Goal: Transaction & Acquisition: Subscribe to service/newsletter

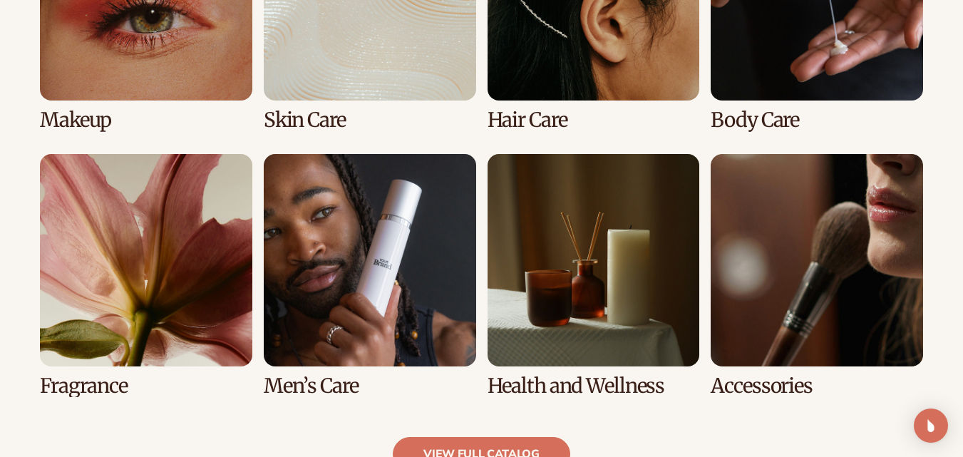
scroll to position [1206, 0]
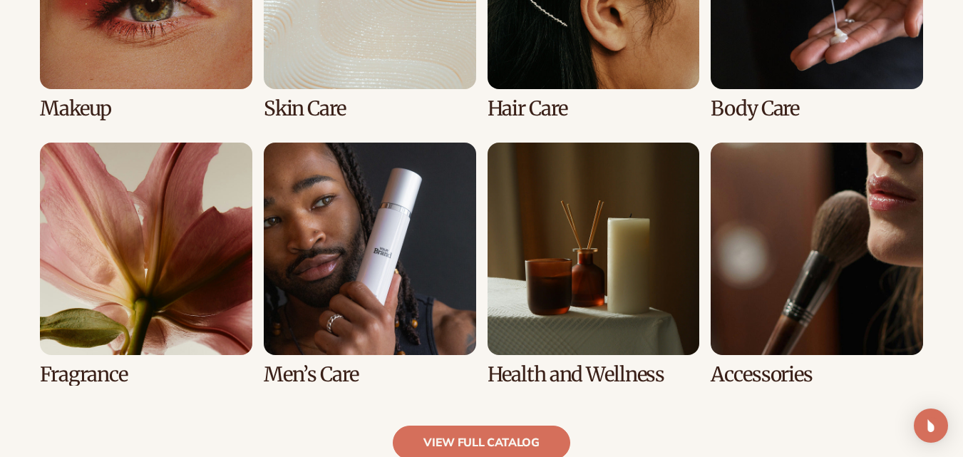
click at [351, 265] on link "6 / 8" at bounding box center [370, 264] width 212 height 243
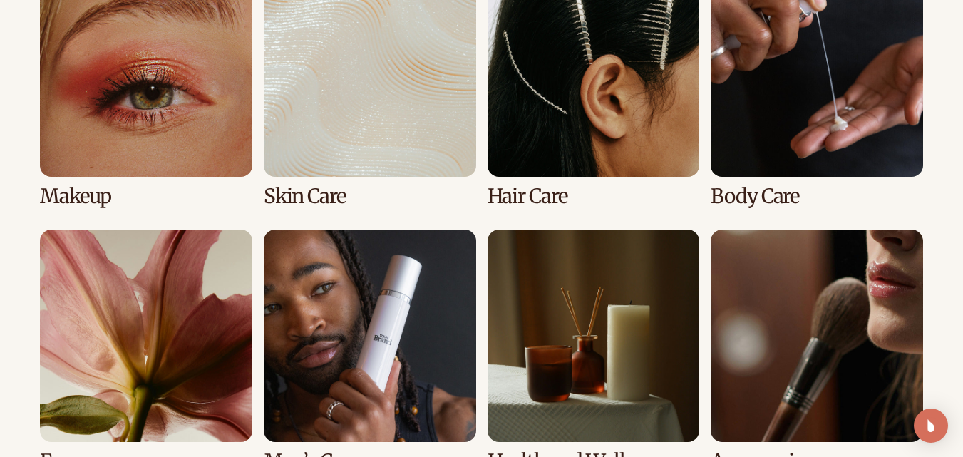
scroll to position [1154, 0]
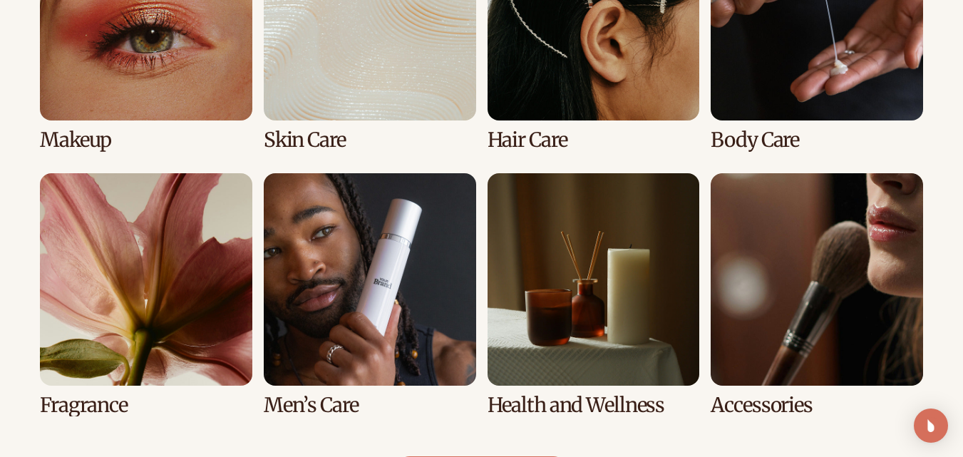
click at [351, 242] on link "6 / 8" at bounding box center [370, 294] width 212 height 243
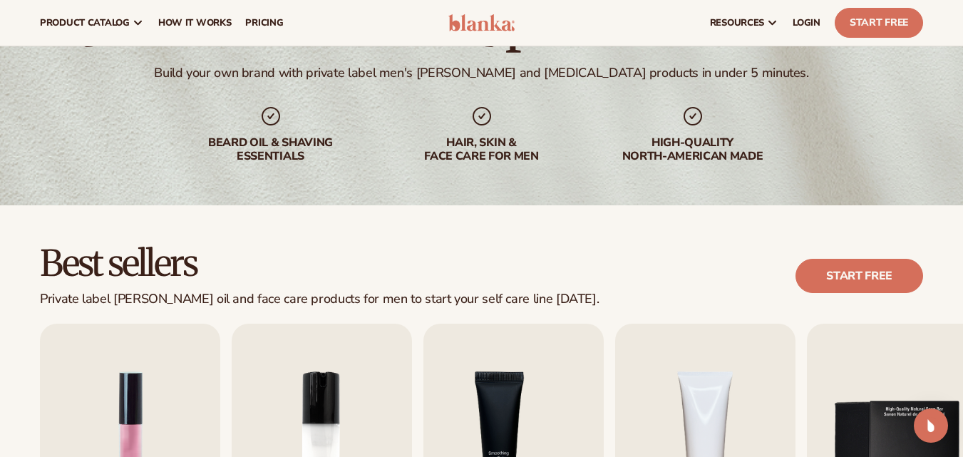
scroll to position [61, 0]
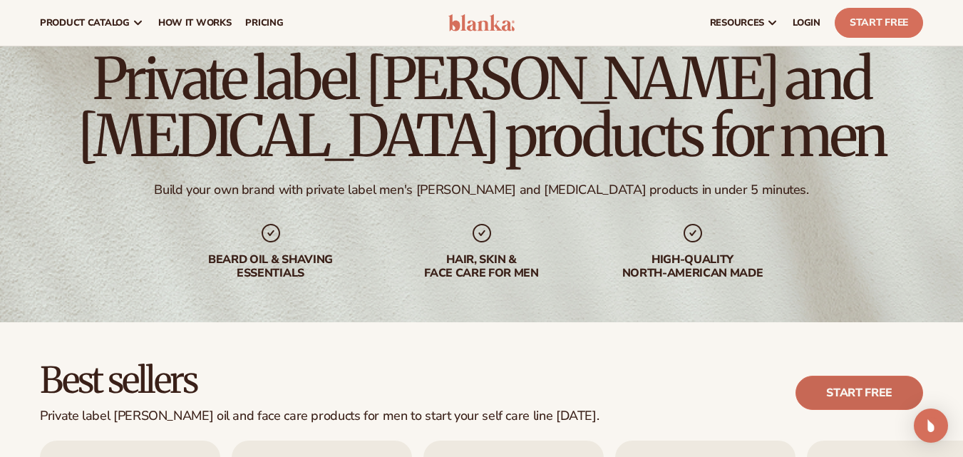
click at [839, 388] on link "Start free" at bounding box center [859, 393] width 128 height 34
